Goal: Information Seeking & Learning: Check status

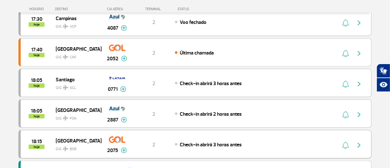
scroll to position [375, 0]
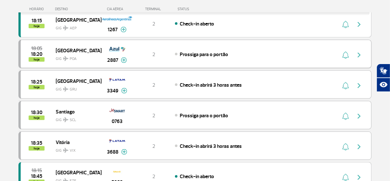
scroll to position [318, 0]
